Goal: Information Seeking & Learning: Check status

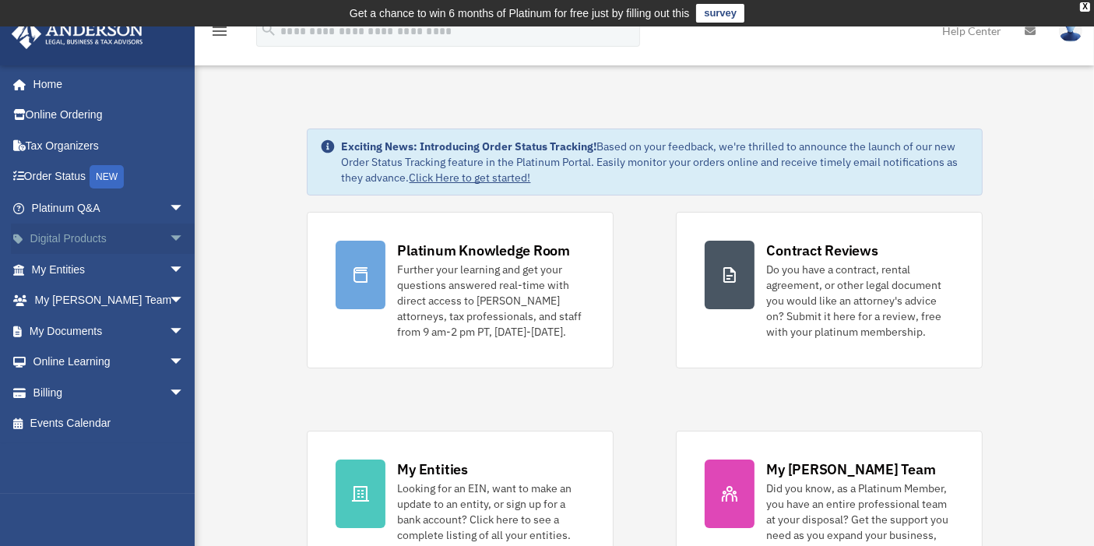
click at [101, 237] on link "Digital Products arrow_drop_down" at bounding box center [109, 239] width 197 height 31
click at [169, 235] on span "arrow_drop_down" at bounding box center [184, 240] width 31 height 32
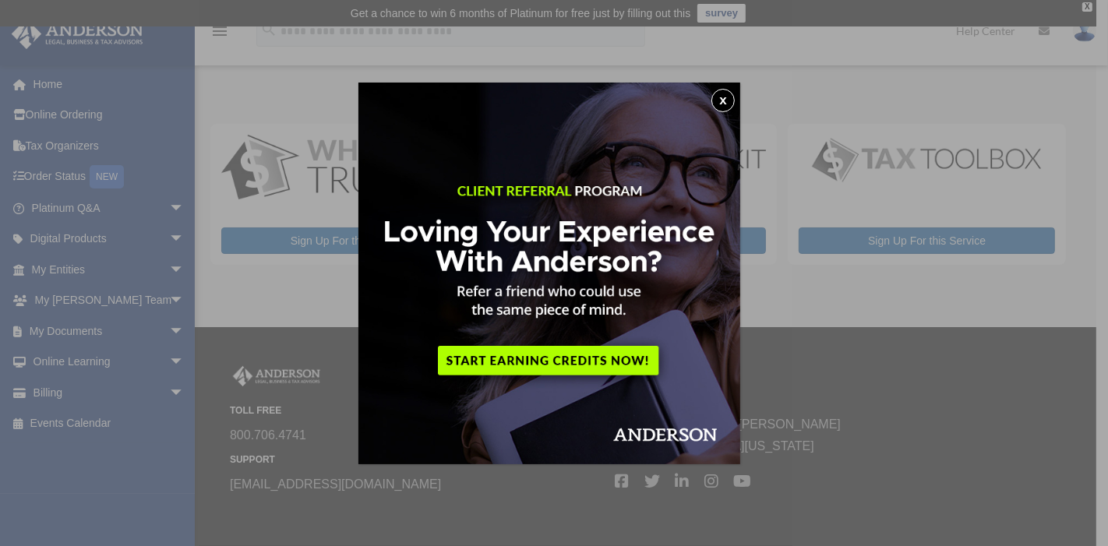
click at [733, 100] on button "x" at bounding box center [722, 100] width 23 height 23
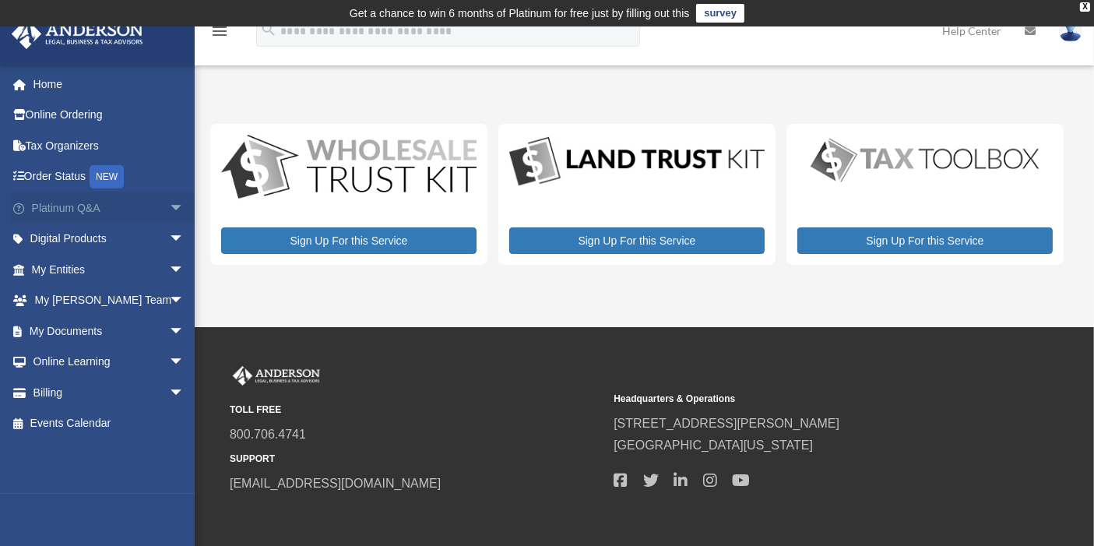
click at [169, 203] on span "arrow_drop_down" at bounding box center [184, 208] width 31 height 32
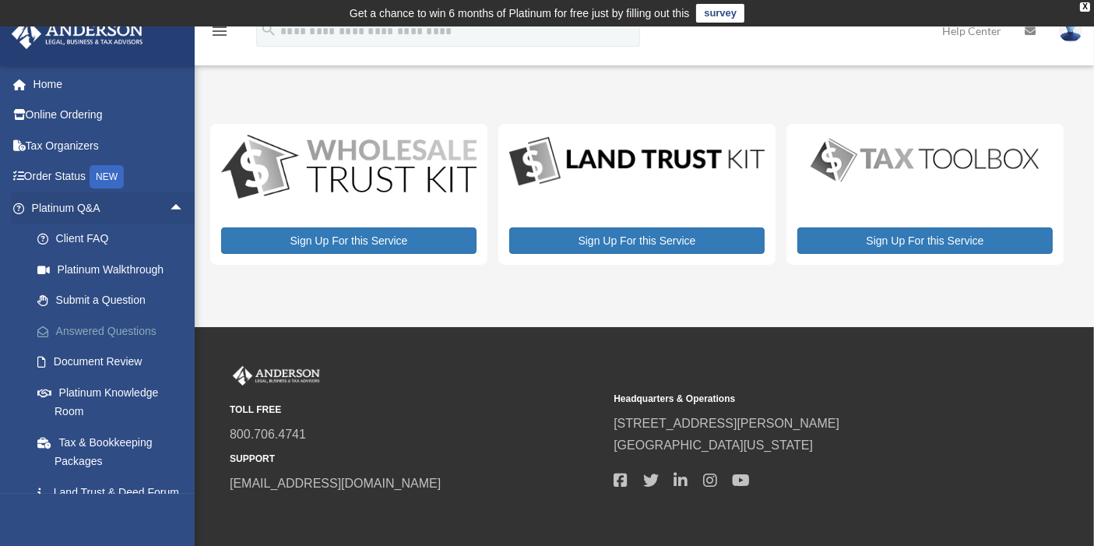
click at [144, 329] on link "Answered Questions" at bounding box center [115, 330] width 186 height 31
click at [142, 331] on link "Answered Questions" at bounding box center [115, 330] width 186 height 31
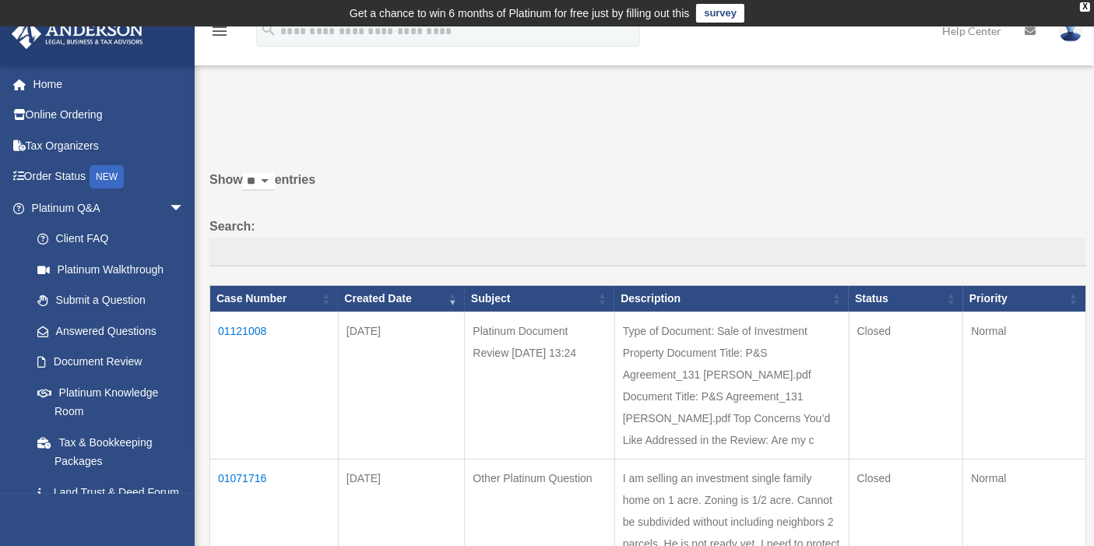
click at [242, 326] on td "01121008" at bounding box center [274, 385] width 129 height 147
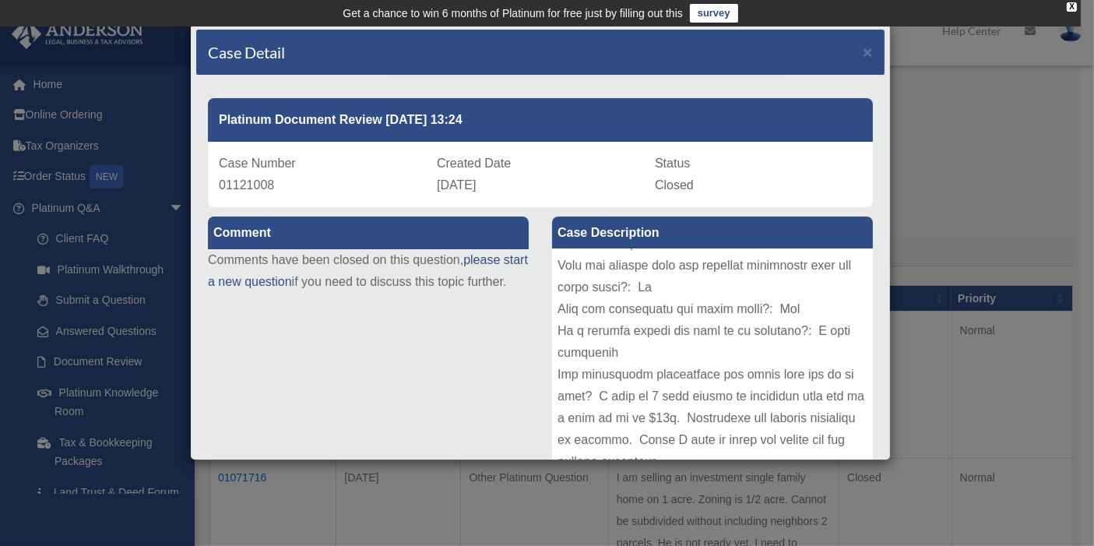
scroll to position [365, 0]
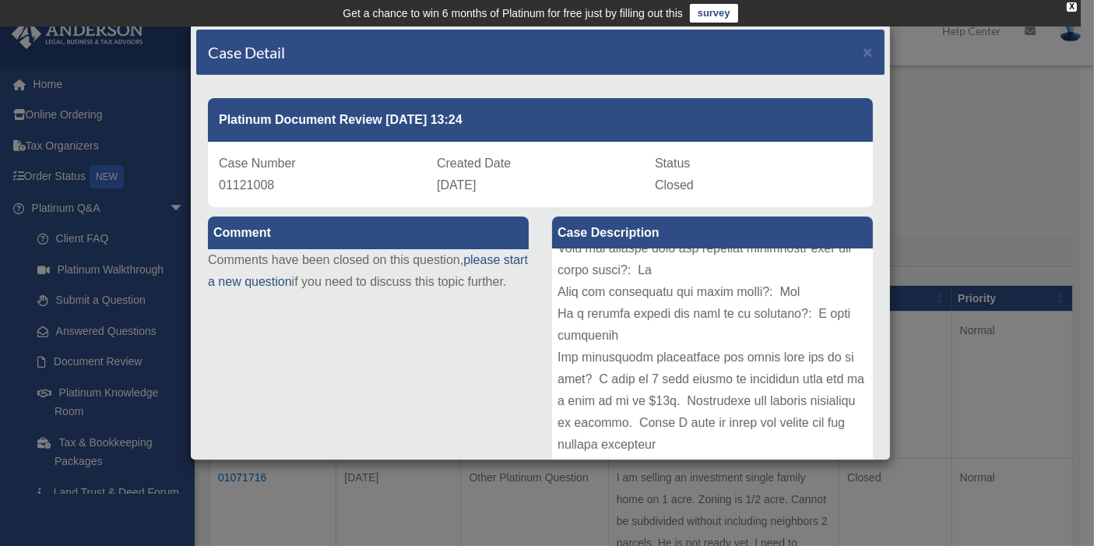
click at [918, 448] on div "Case Detail × Platinum Document Review [DATE] 13:24 Case Number 01121008 Create…" at bounding box center [547, 273] width 1094 height 546
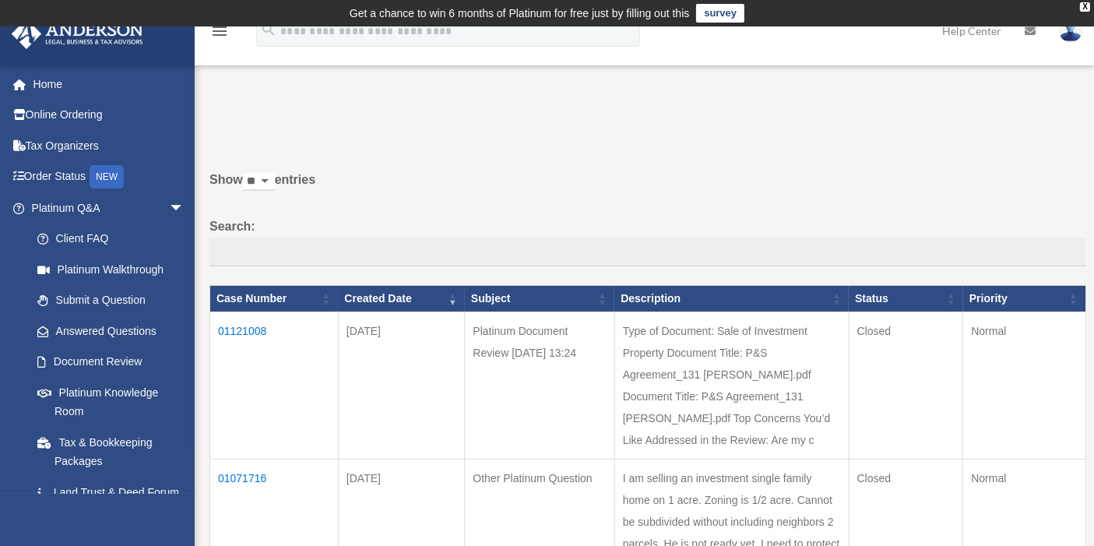
drag, startPoint x: 1093, startPoint y: 120, endPoint x: 1104, endPoint y: 178, distance: 58.7
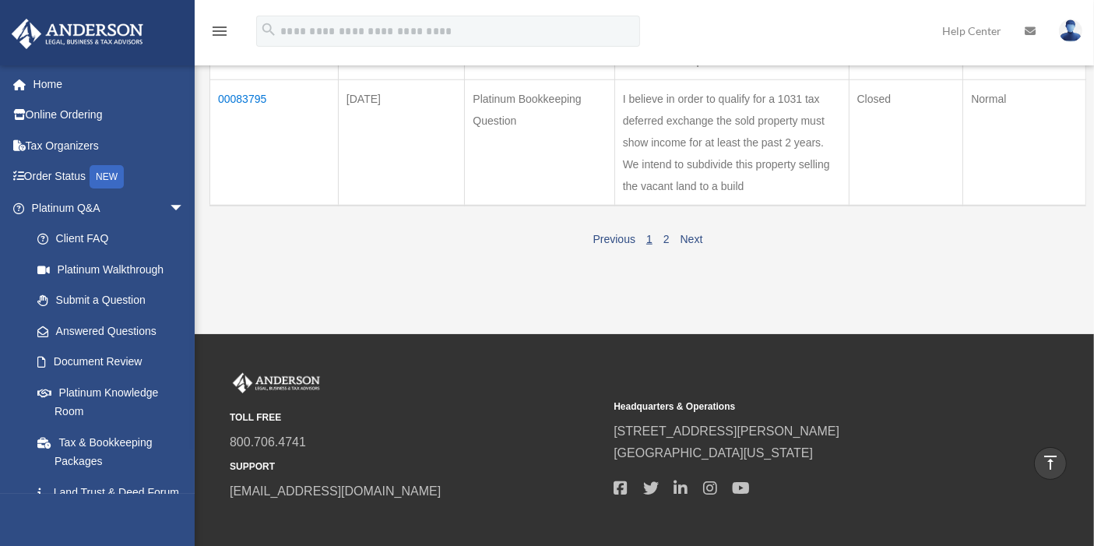
scroll to position [1437, 0]
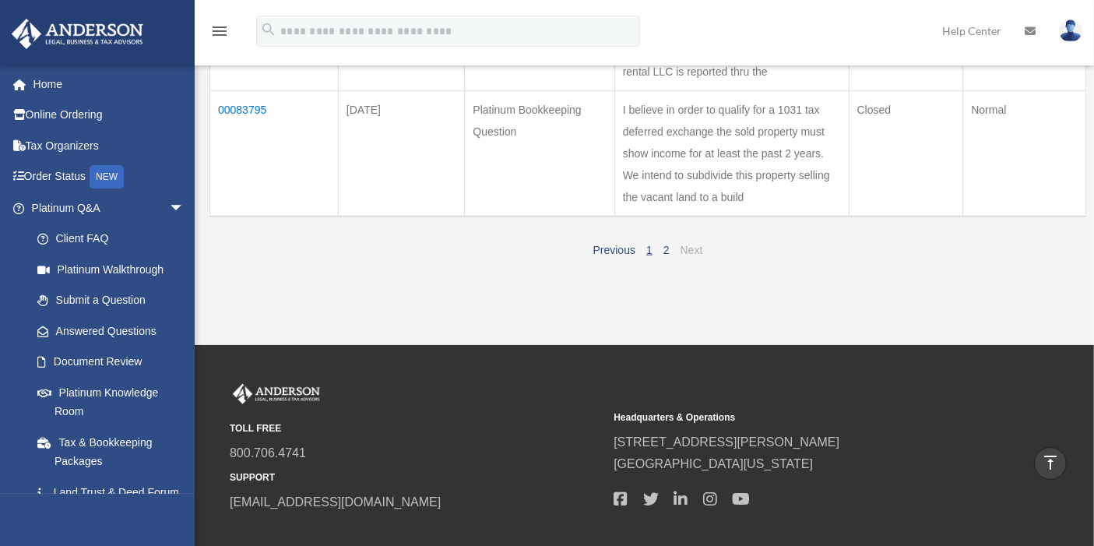
click at [692, 256] on link "Next" at bounding box center [692, 250] width 23 height 12
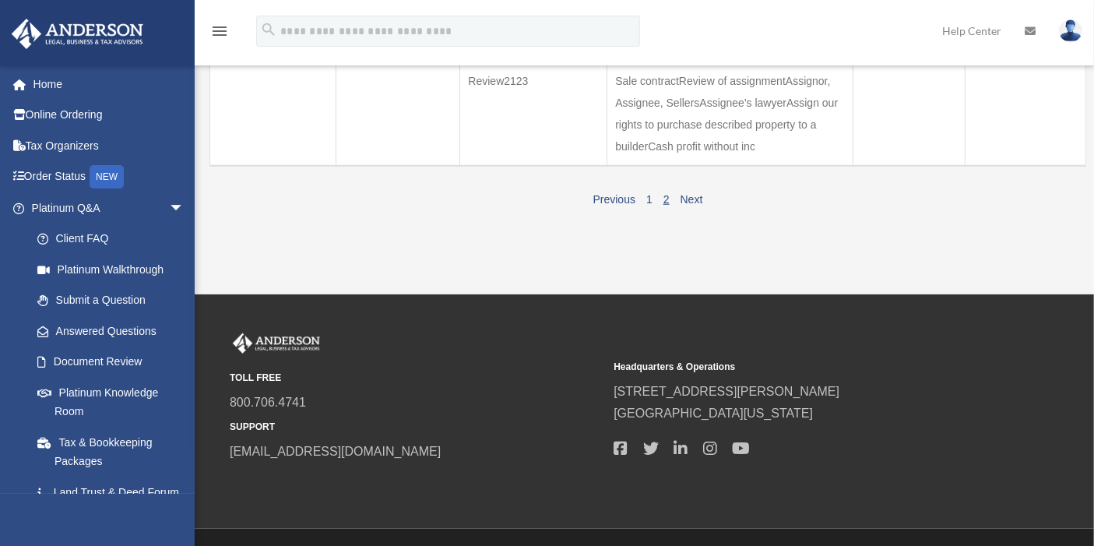
scroll to position [1386, 0]
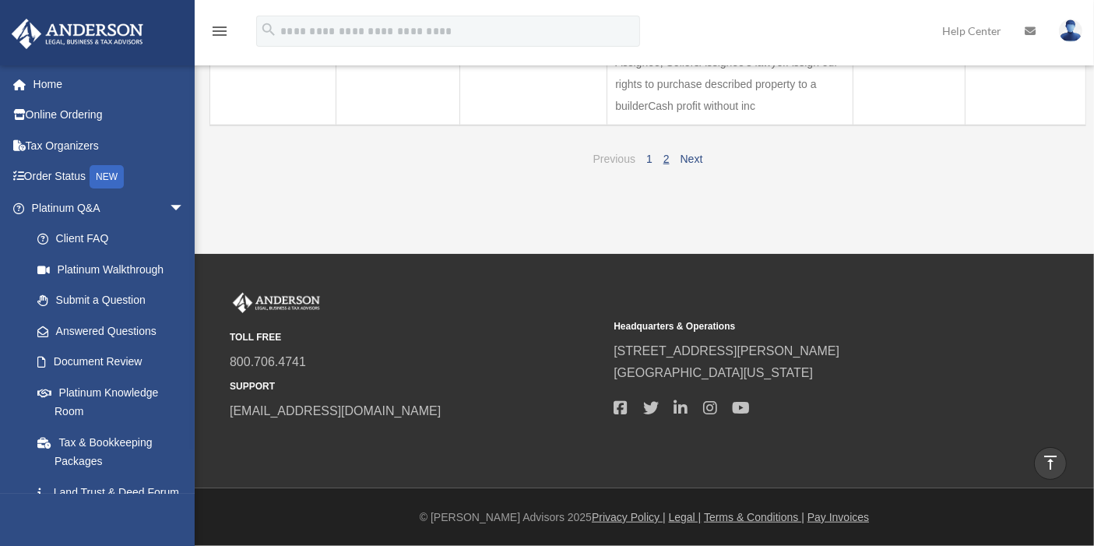
click at [606, 165] on link "Previous" at bounding box center [614, 159] width 42 height 12
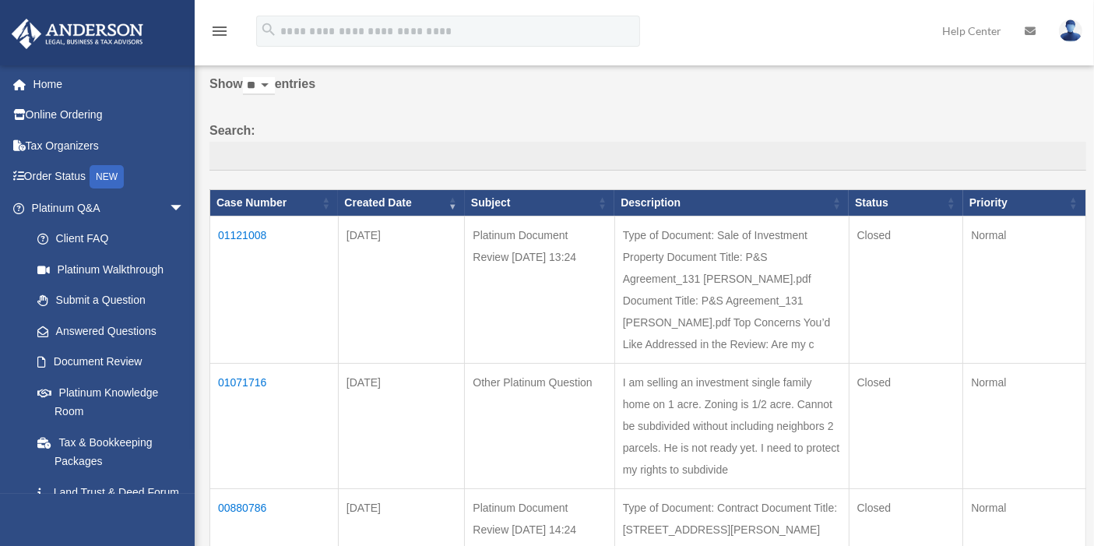
scroll to position [104, 0]
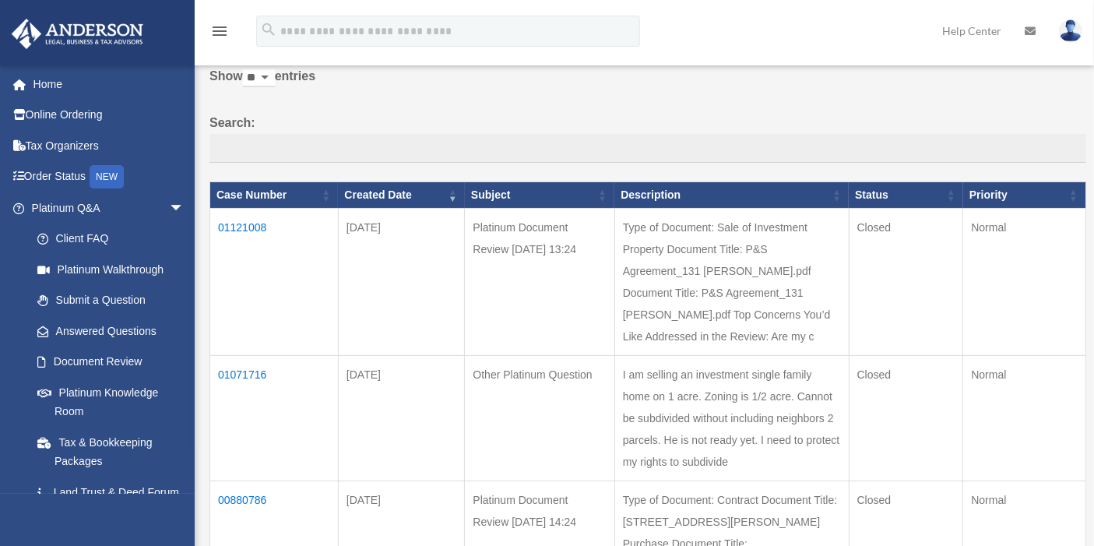
click at [224, 226] on td "01121008" at bounding box center [274, 281] width 129 height 147
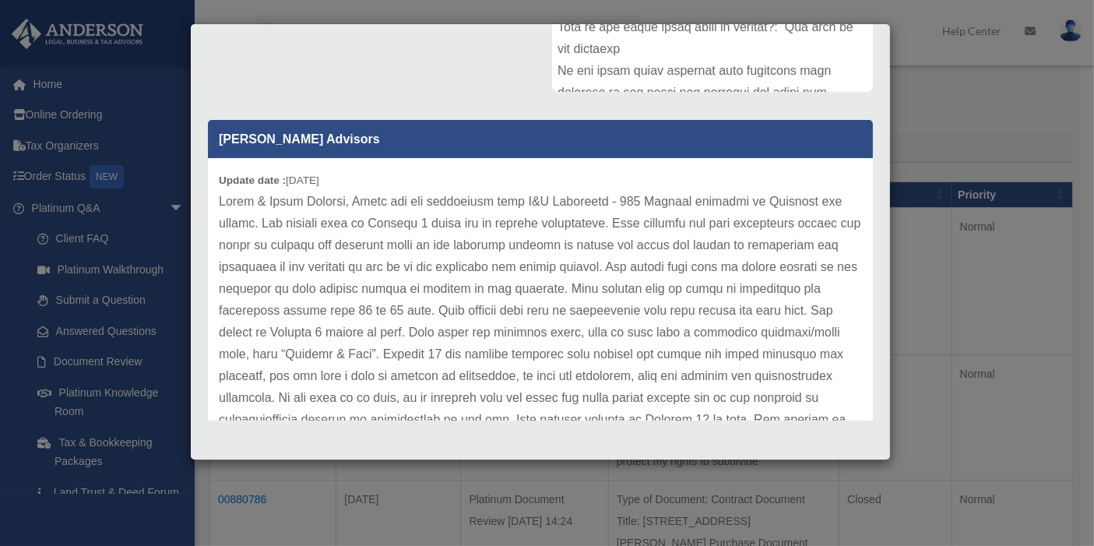
scroll to position [396, 0]
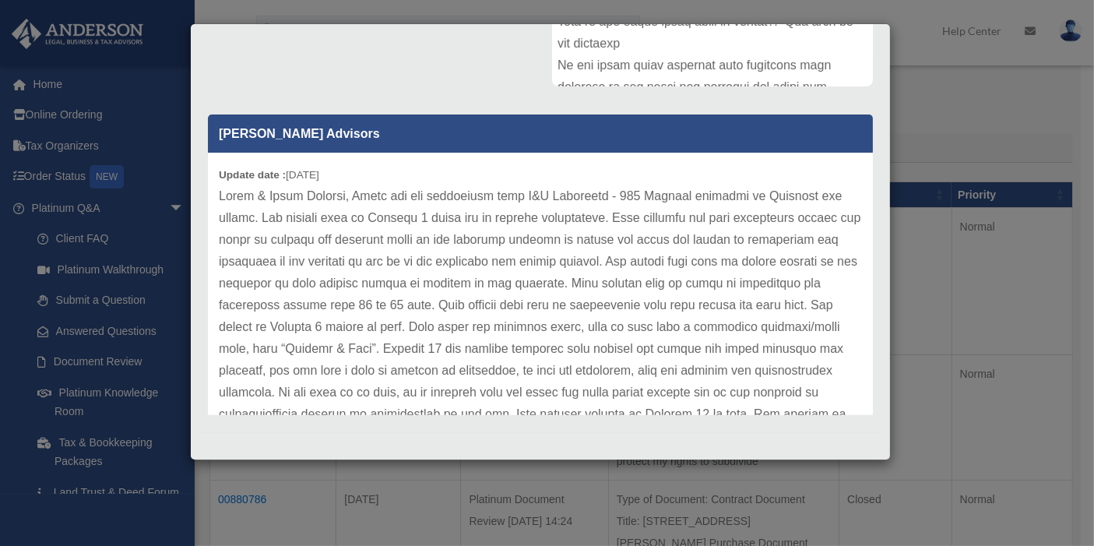
click at [872, 410] on div "Anderson Advisors Update date : 09-30-2025" at bounding box center [540, 260] width 688 height 312
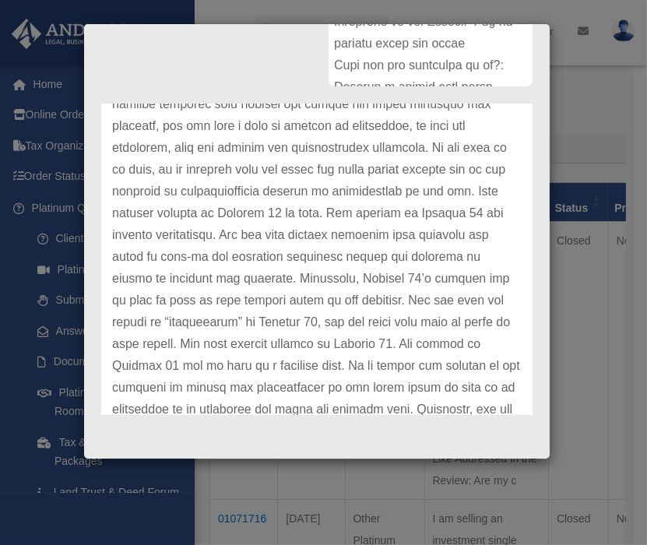
scroll to position [388, 0]
